Goal: Information Seeking & Learning: Understand process/instructions

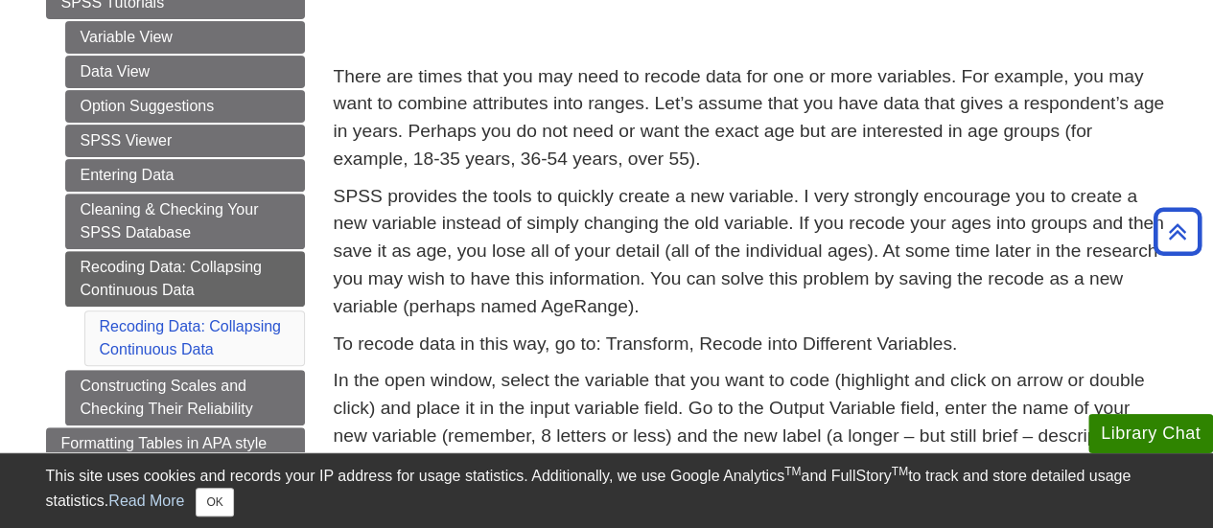
scroll to position [169, 0]
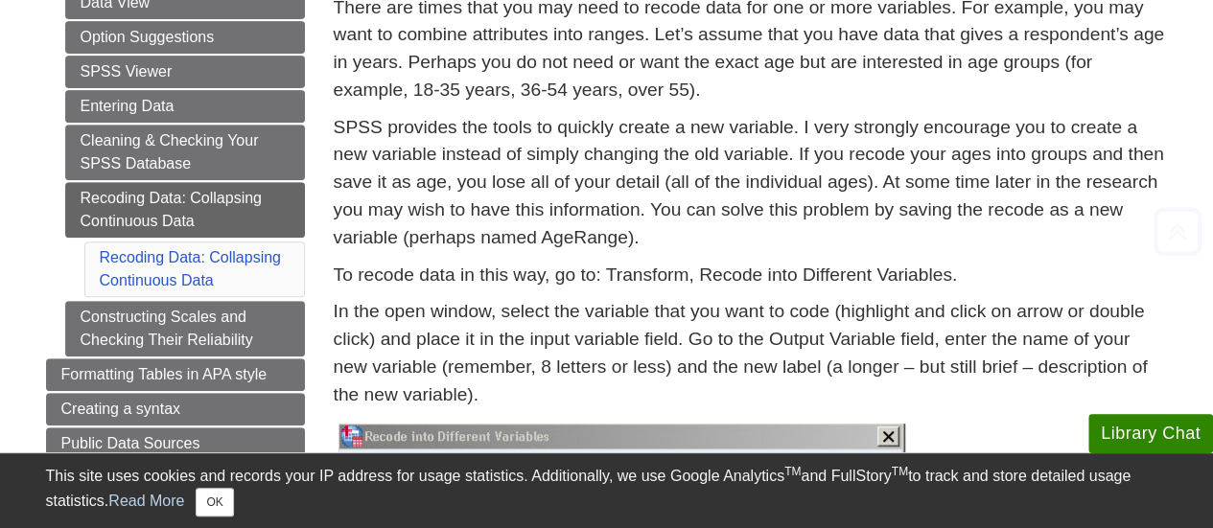
scroll to position [361, 0]
